Goal: Complete application form

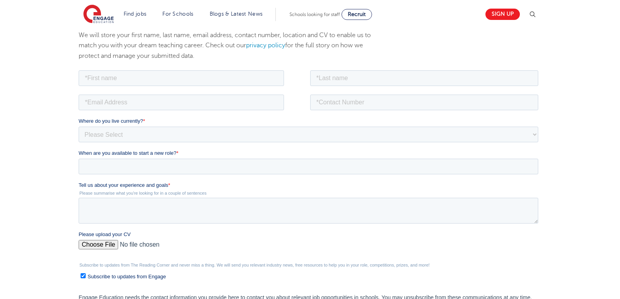
drag, startPoint x: 400, startPoint y: 235, endPoint x: 322, endPoint y: 109, distance: 147.9
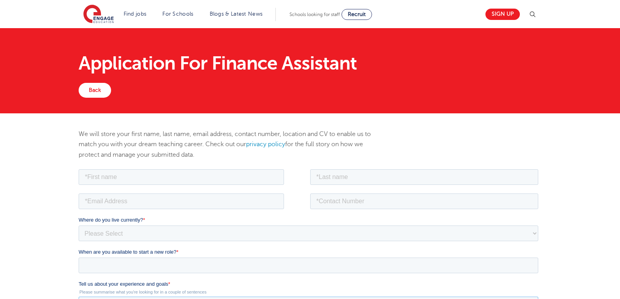
drag, startPoint x: 322, startPoint y: 296, endPoint x: 372, endPoint y: 223, distance: 88.9
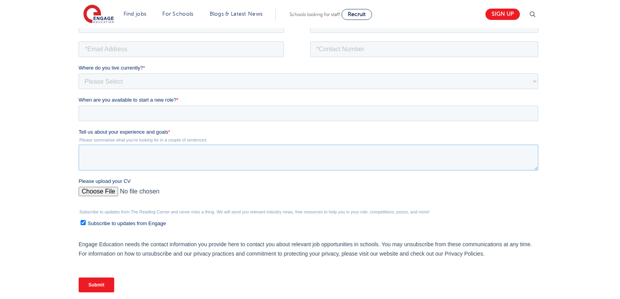
scroll to position [153, 0]
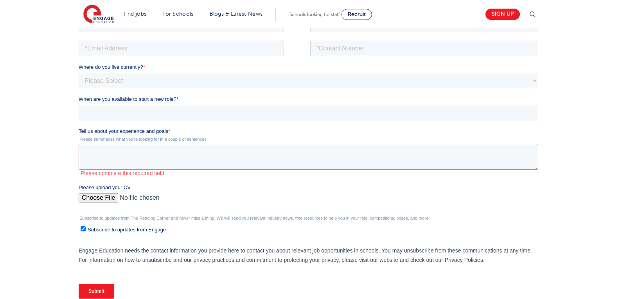
click at [110, 169] on fieldset "Tell us about your experience and goals * Please summarise what you're looking …" at bounding box center [310, 155] width 463 height 56
click at [160, 145] on textarea "Tell us about your experience and goals *" at bounding box center [309, 157] width 460 height 26
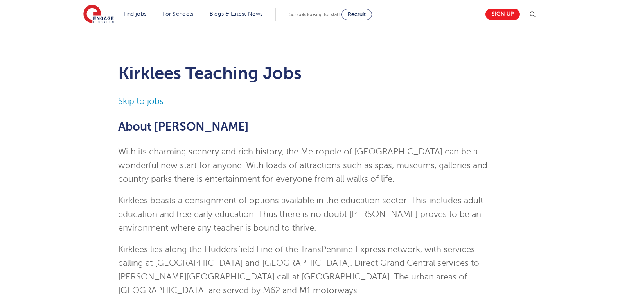
scroll to position [726, 0]
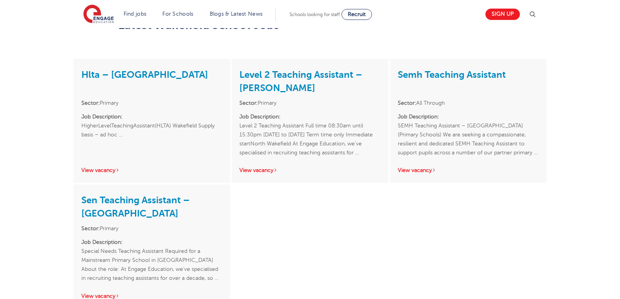
drag, startPoint x: 365, startPoint y: 225, endPoint x: 361, endPoint y: 205, distance: 19.9
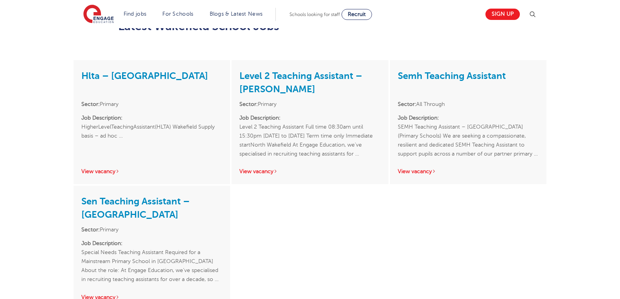
drag, startPoint x: 360, startPoint y: 203, endPoint x: 335, endPoint y: 155, distance: 53.5
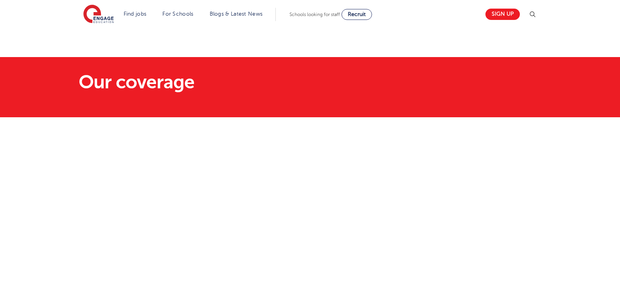
scroll to position [898, 0]
